Goal: Information Seeking & Learning: Check status

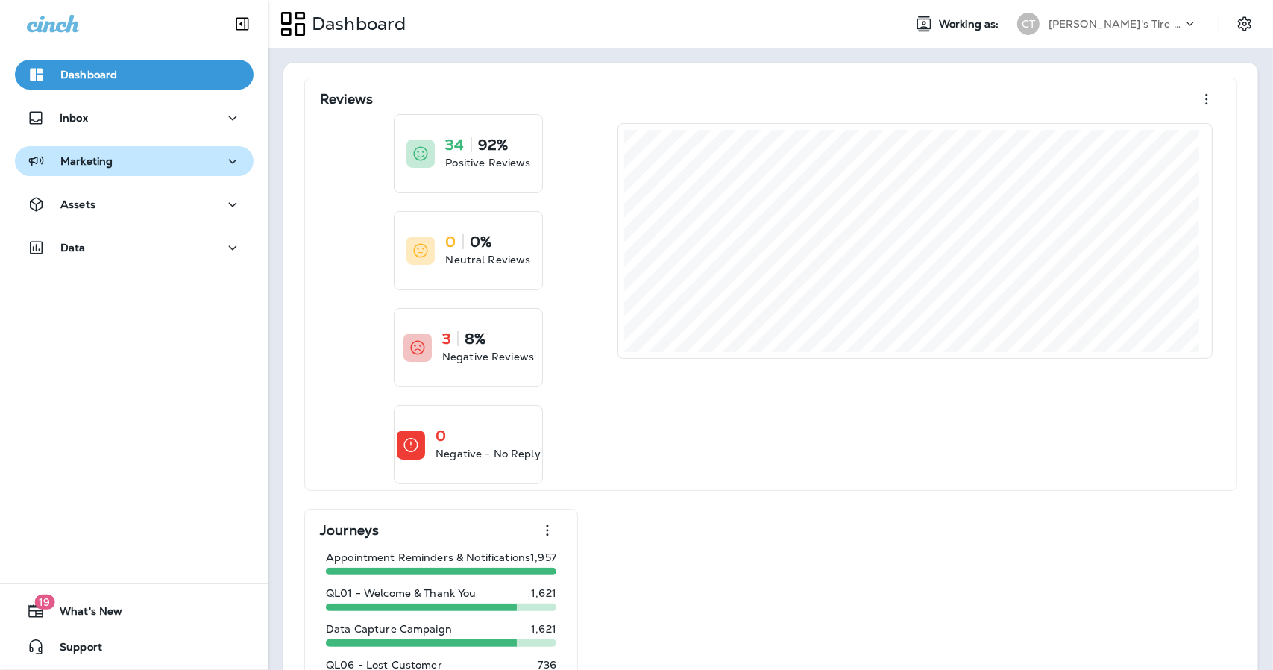
click at [102, 166] on p "Marketing" at bounding box center [86, 161] width 52 height 12
click at [95, 160] on p "Marketing" at bounding box center [86, 161] width 52 height 12
click at [96, 173] on button "Marketing" at bounding box center [134, 161] width 239 height 30
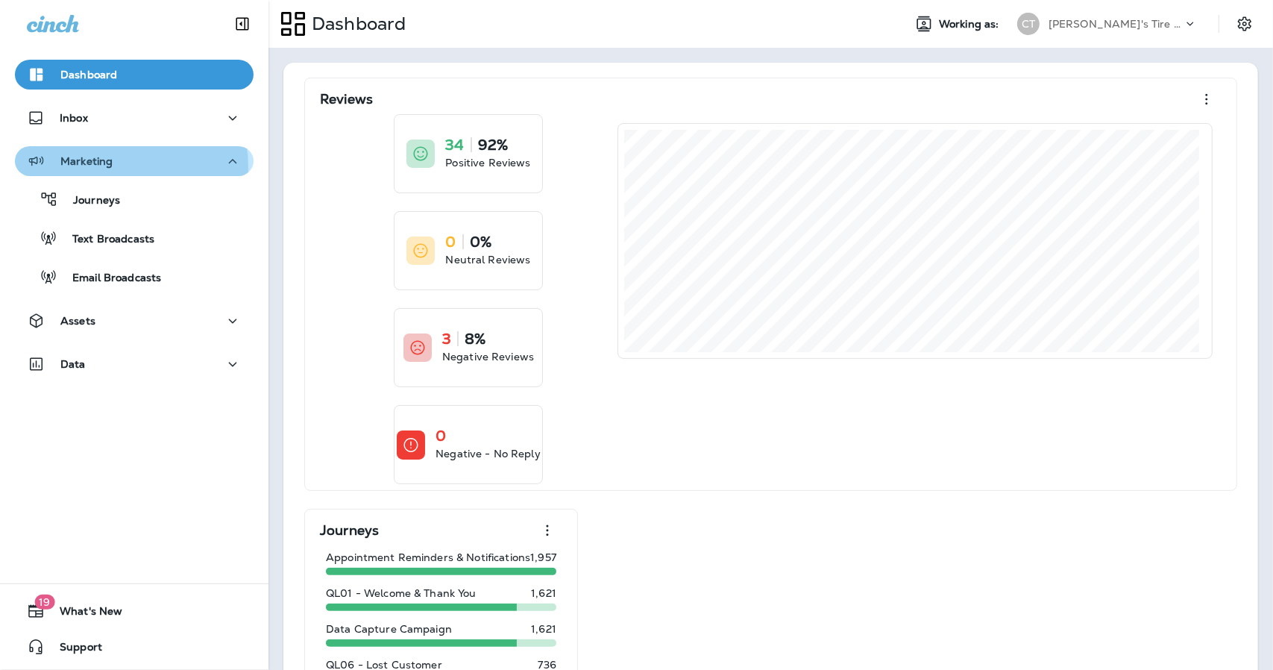
click at [109, 167] on p "Marketing" at bounding box center [86, 161] width 52 height 12
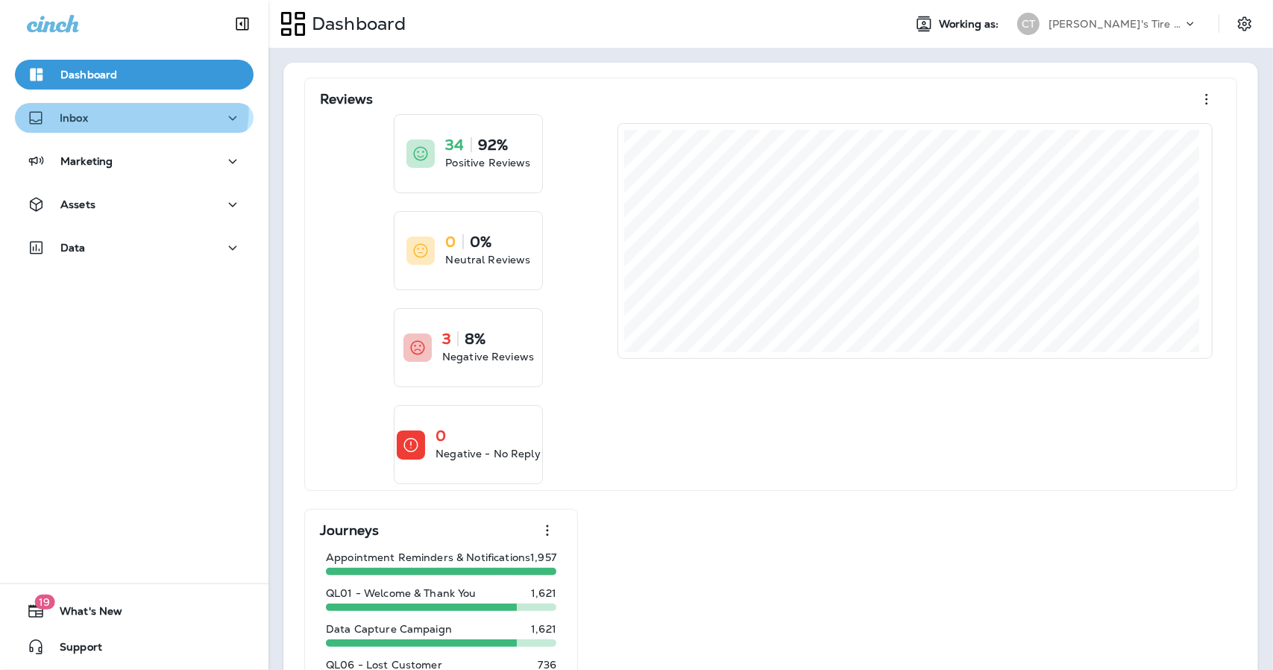
click at [61, 104] on button "Inbox" at bounding box center [134, 118] width 239 height 30
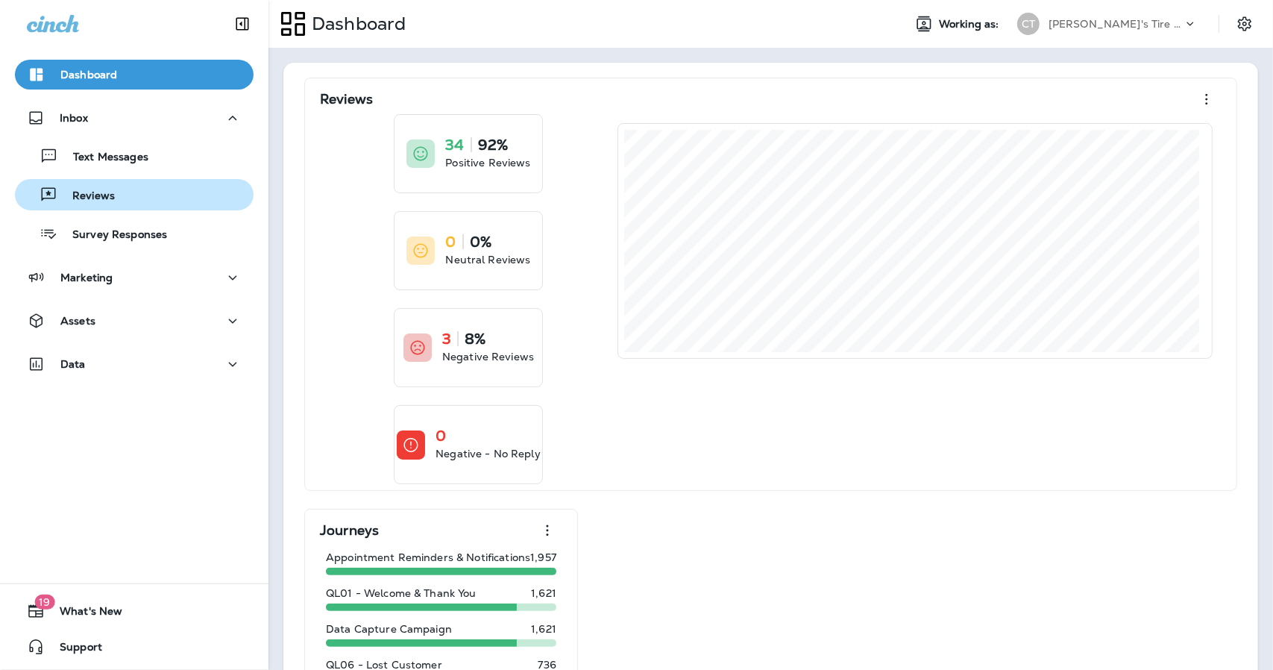
click at [89, 199] on p "Reviews" at bounding box center [85, 196] width 57 height 14
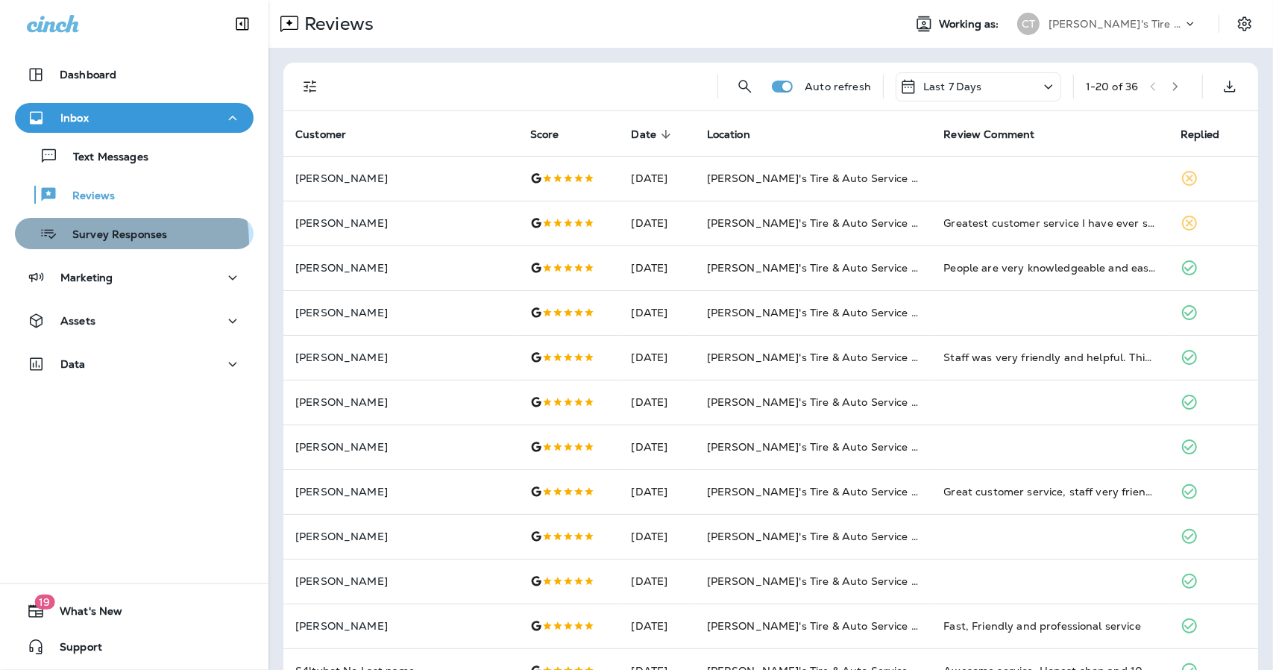
click at [125, 241] on p "Survey Responses" at bounding box center [112, 235] width 110 height 14
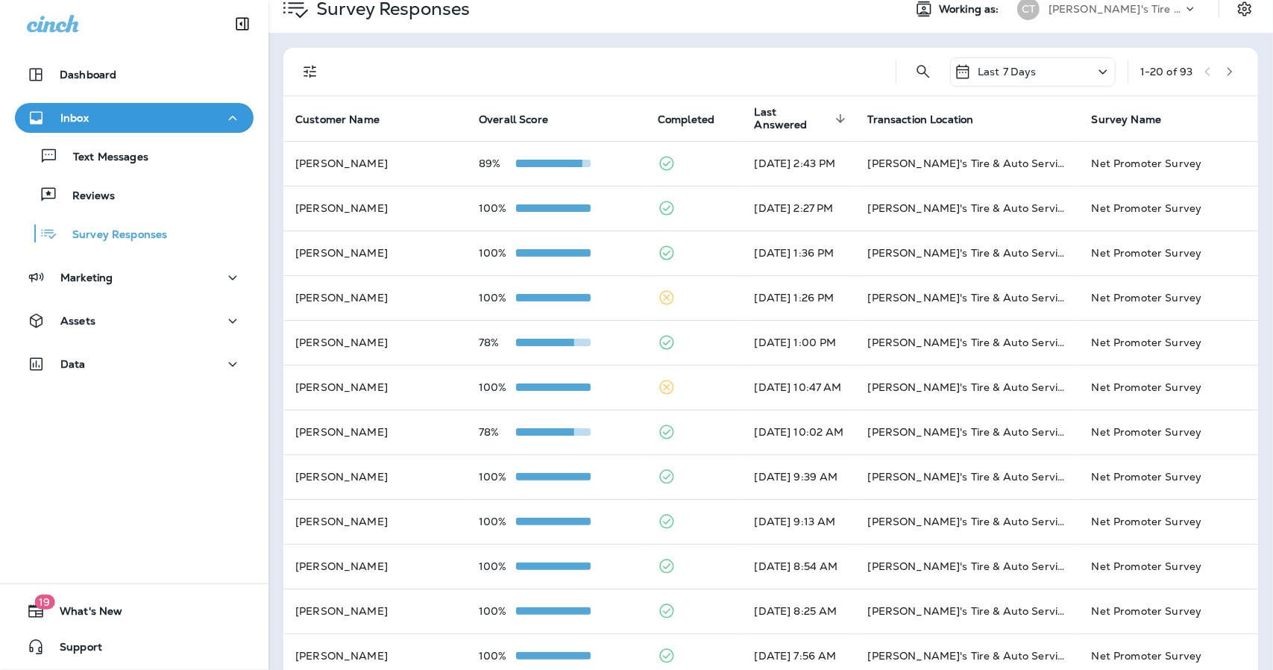
scroll to position [3, 0]
